Goal: Task Accomplishment & Management: Manage account settings

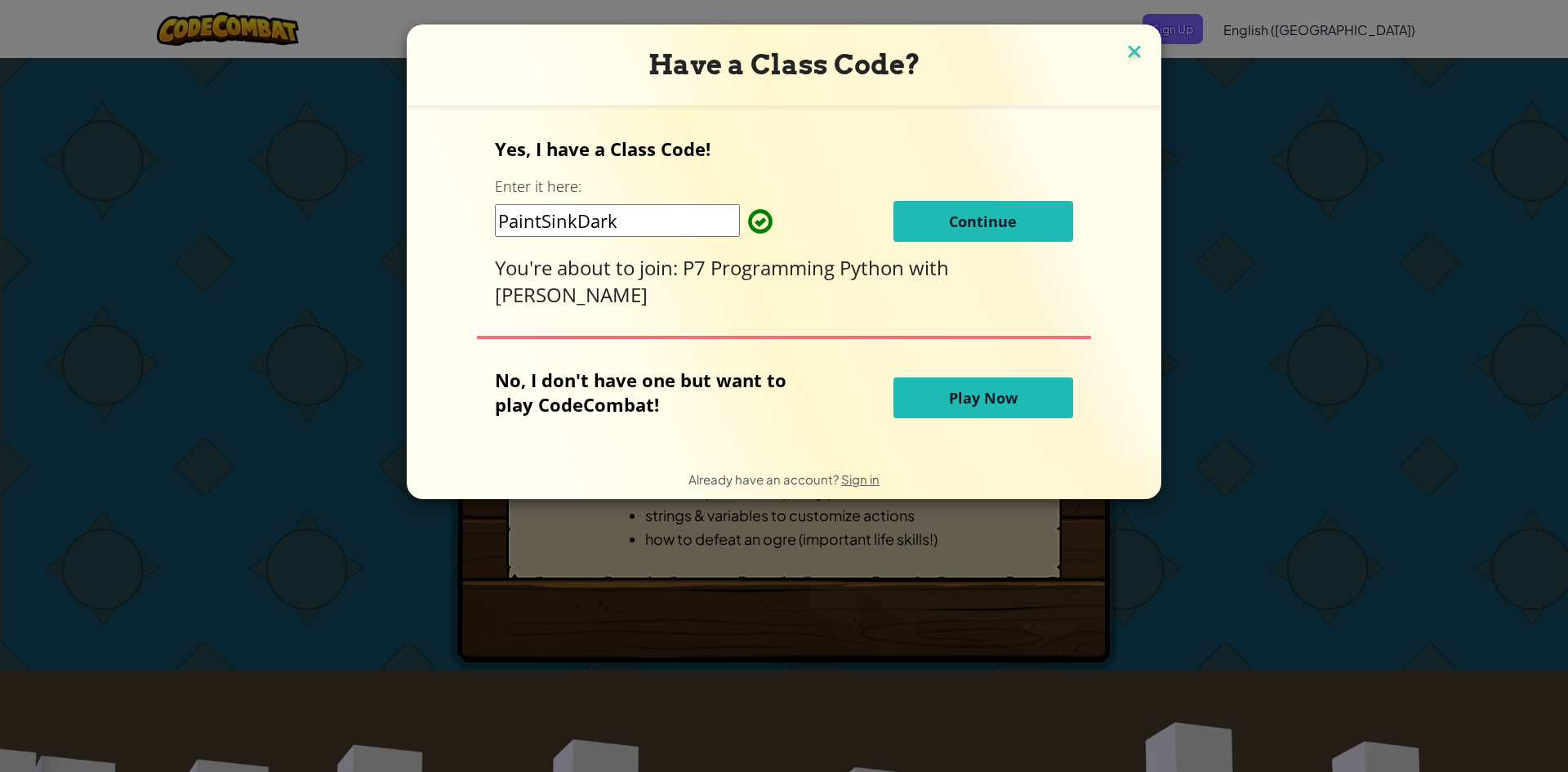
click at [1124, 45] on img at bounding box center [1135, 52] width 21 height 24
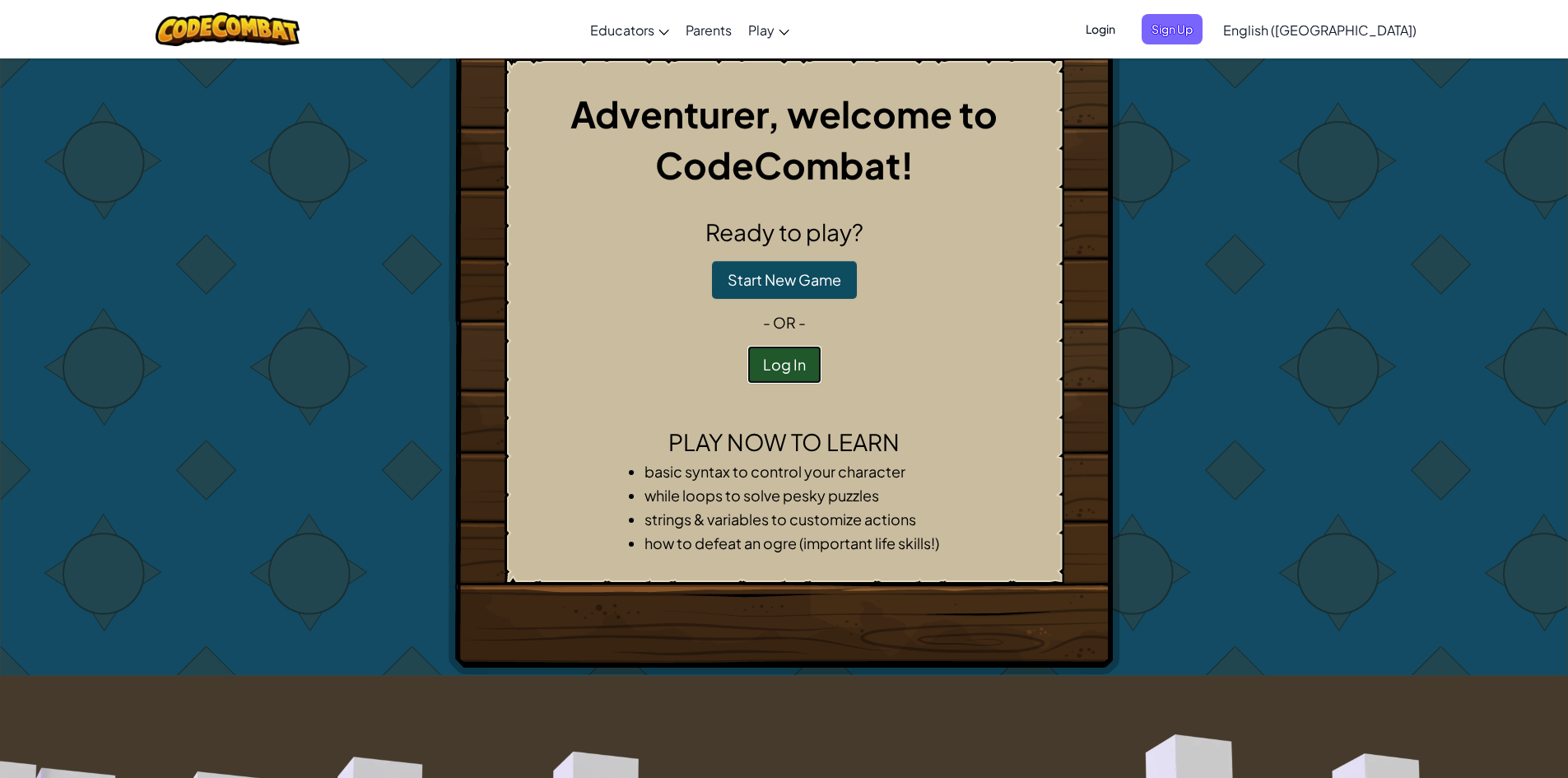
click at [796, 368] on button "Log In" at bounding box center [784, 364] width 74 height 38
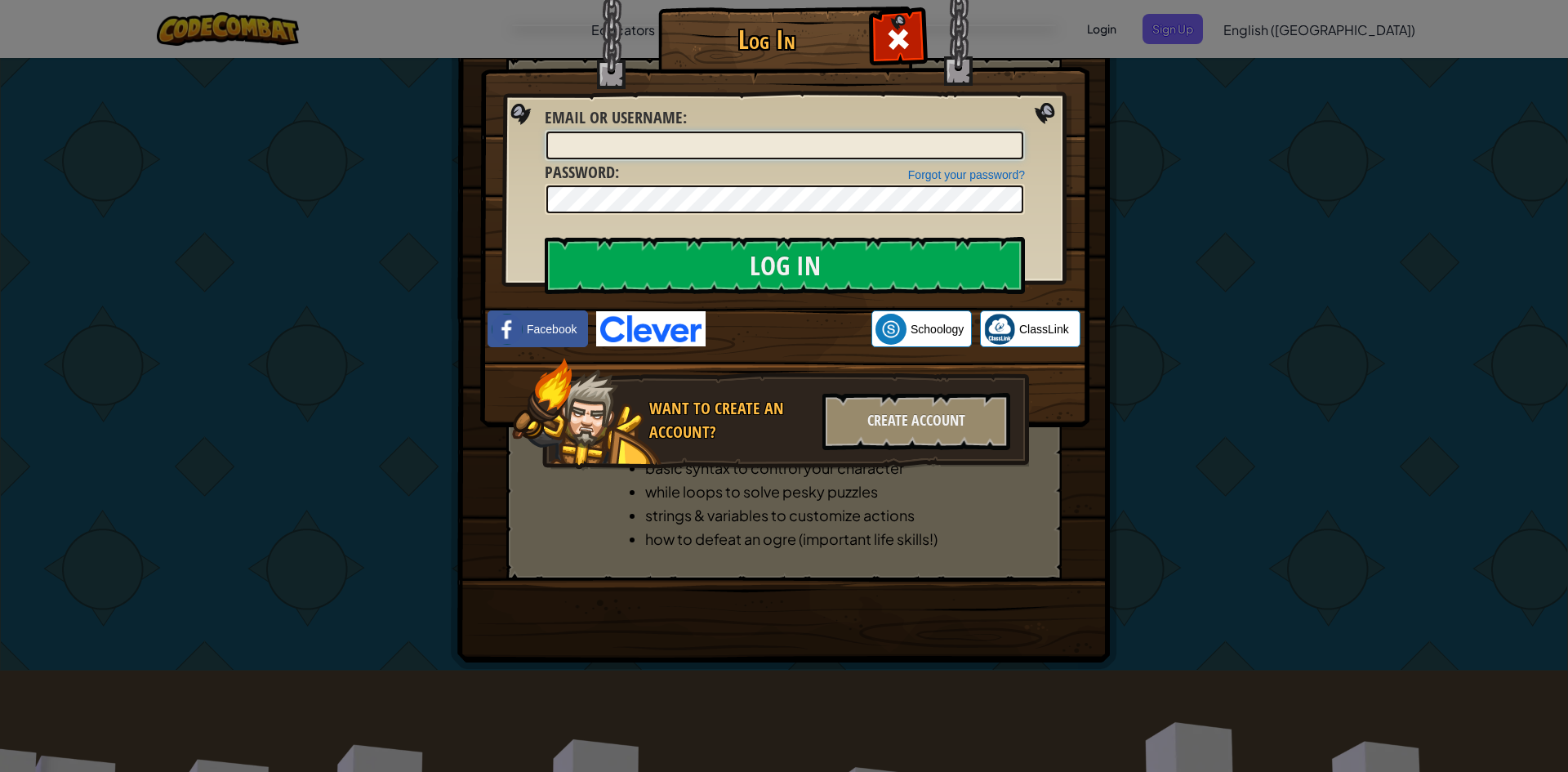
click at [666, 144] on input "Email or Username :" at bounding box center [785, 145] width 477 height 28
type input "s28653665"
click at [545, 237] on input "Log In" at bounding box center [785, 264] width 480 height 57
click at [667, 256] on input "Log In" at bounding box center [785, 264] width 480 height 57
